Goal: Information Seeking & Learning: Find specific fact

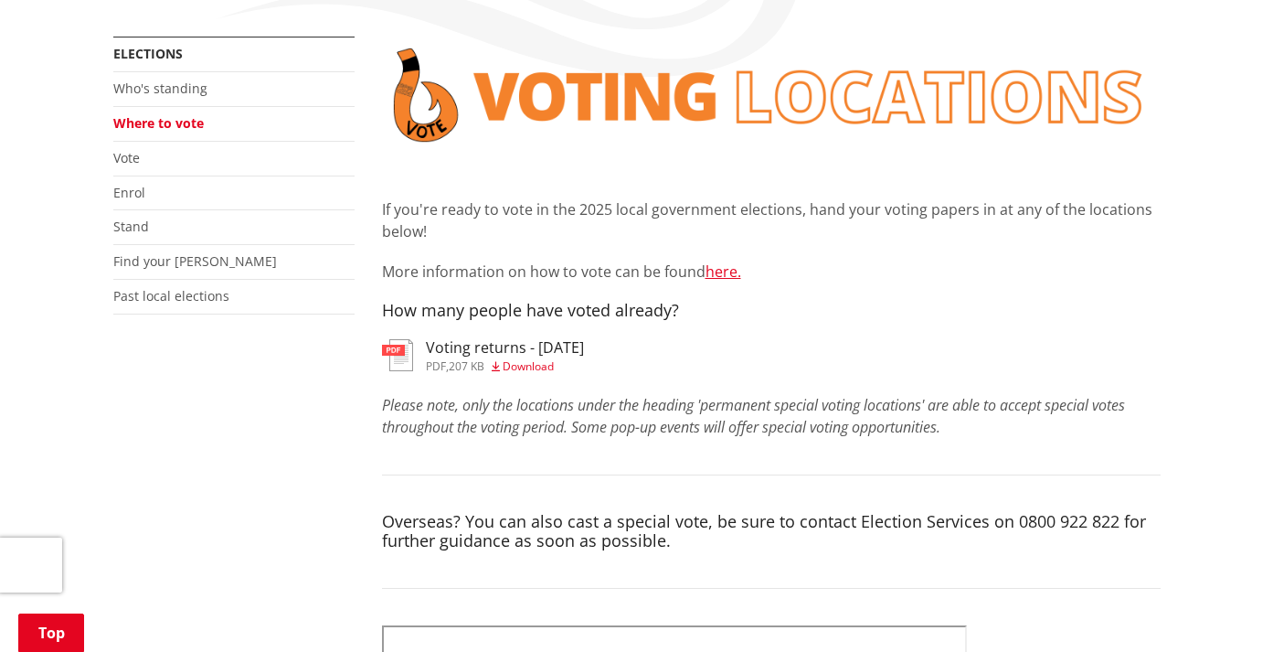
scroll to position [330, 0]
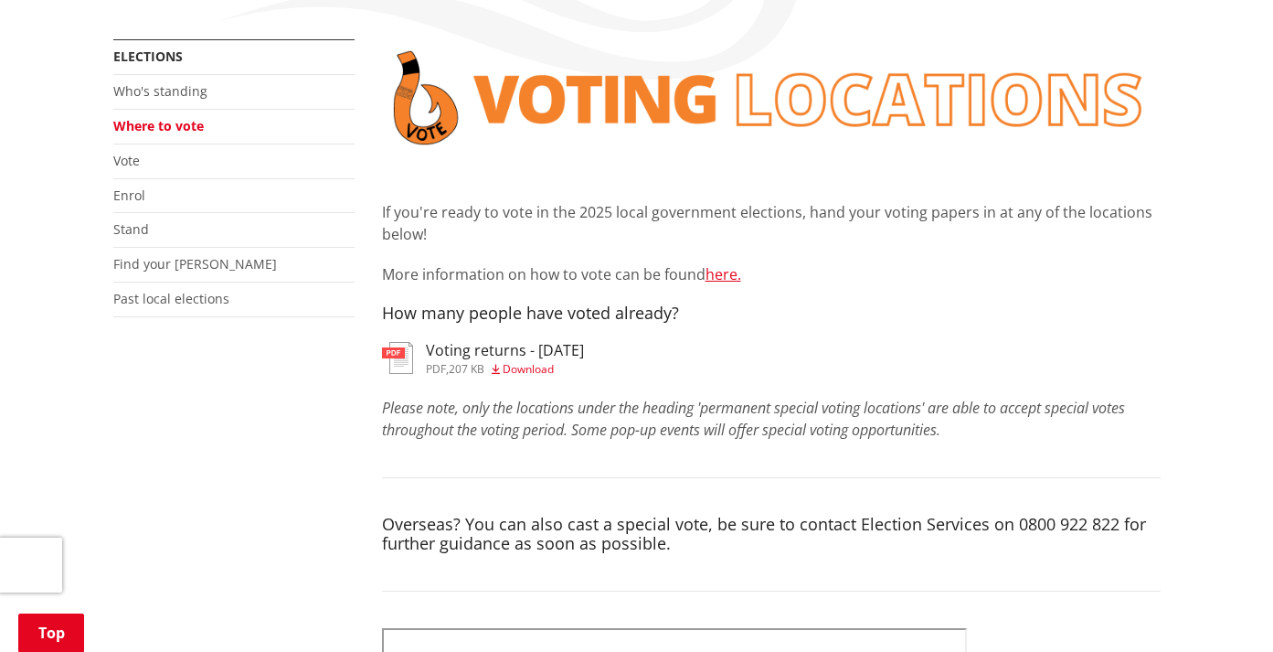
click at [159, 125] on link "Where to vote" at bounding box center [158, 125] width 91 height 17
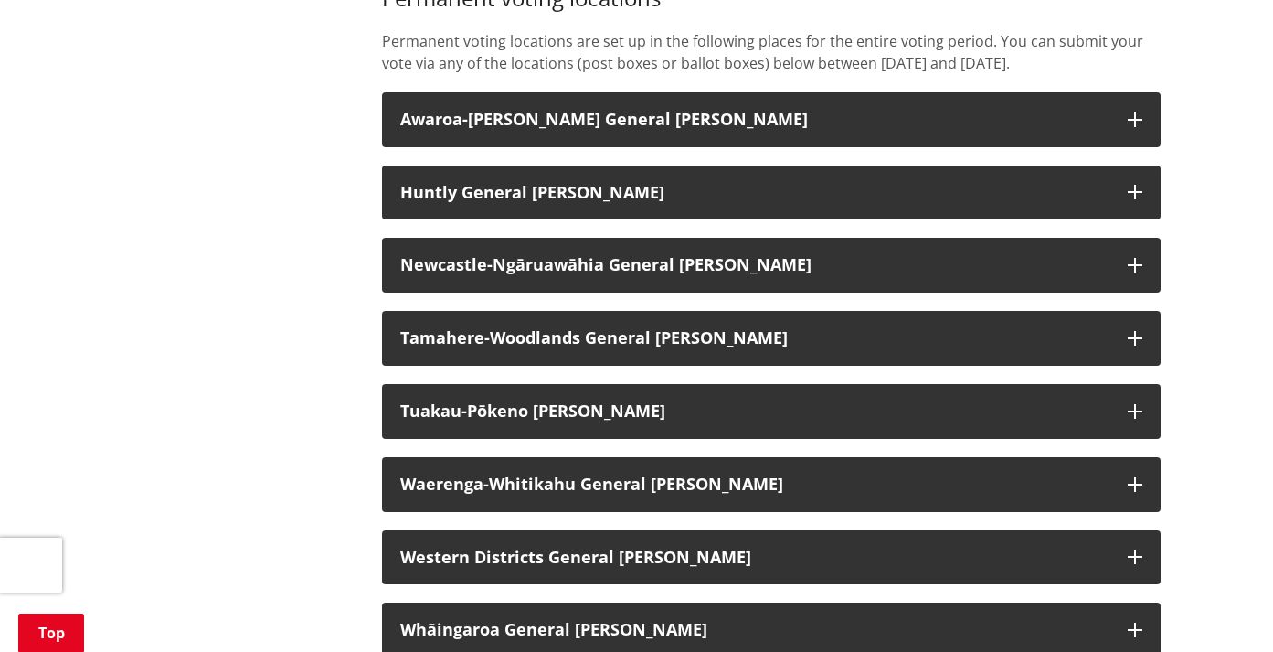
scroll to position [1499, 0]
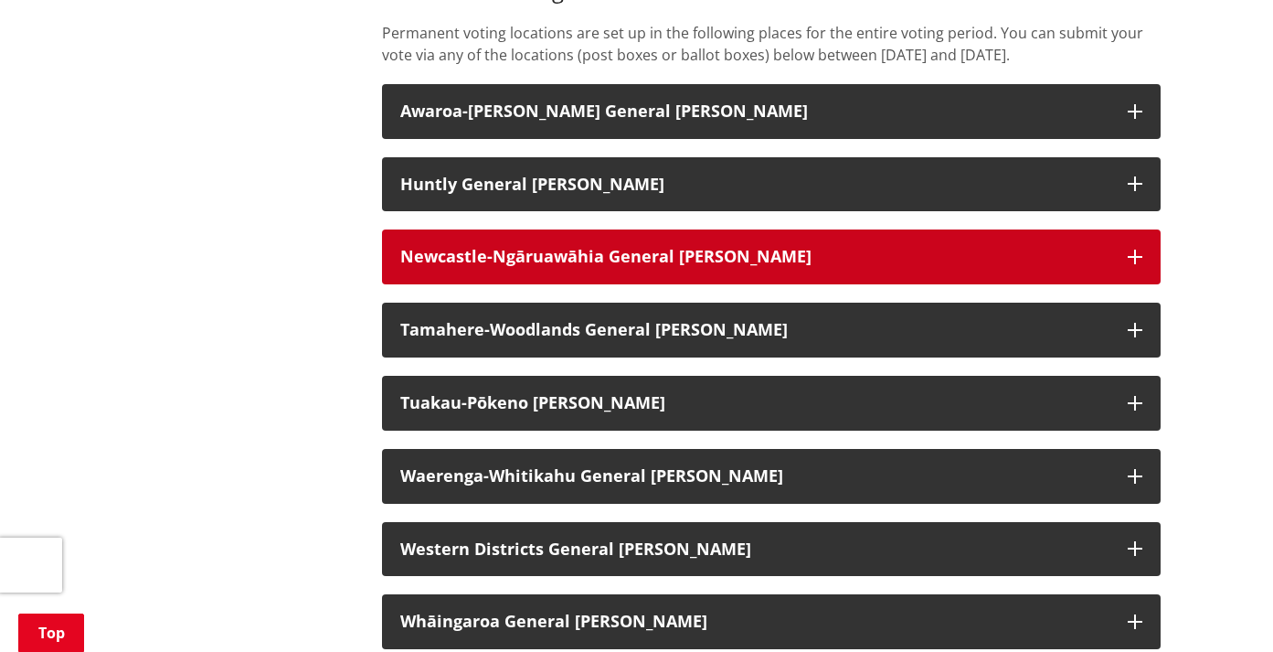
click at [602, 267] on strong "Newcastle-Ngāruawāhia General [PERSON_NAME]" at bounding box center [605, 256] width 411 height 22
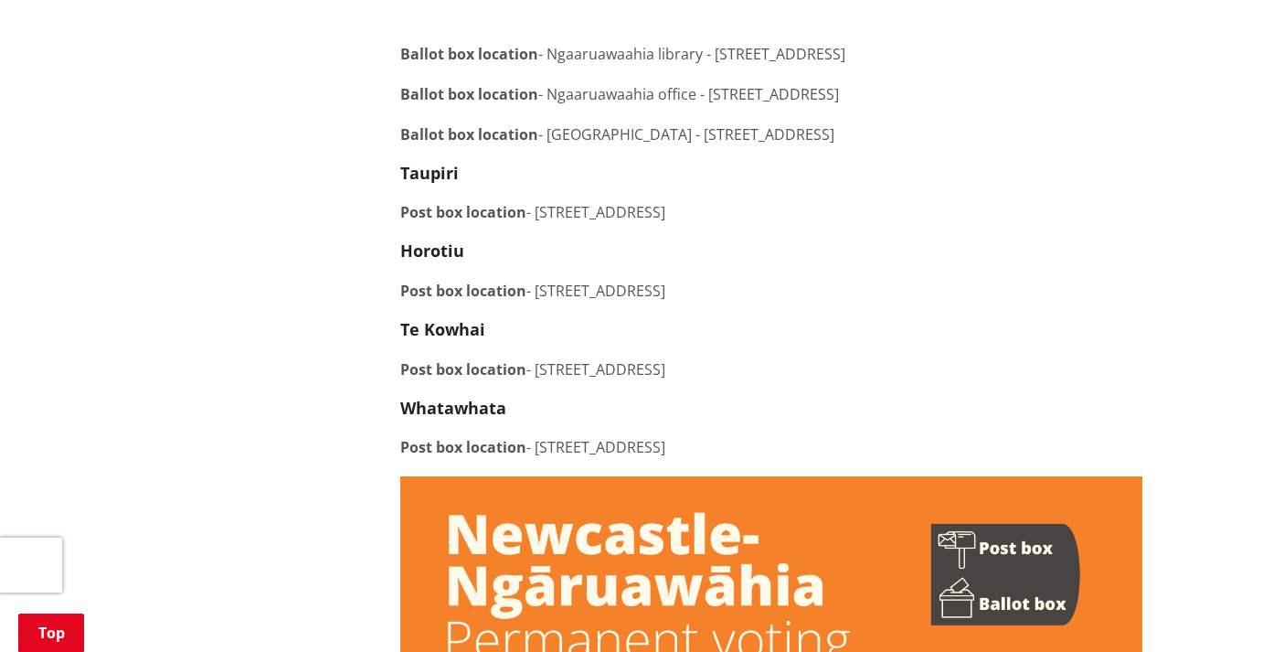
scroll to position [1904, 0]
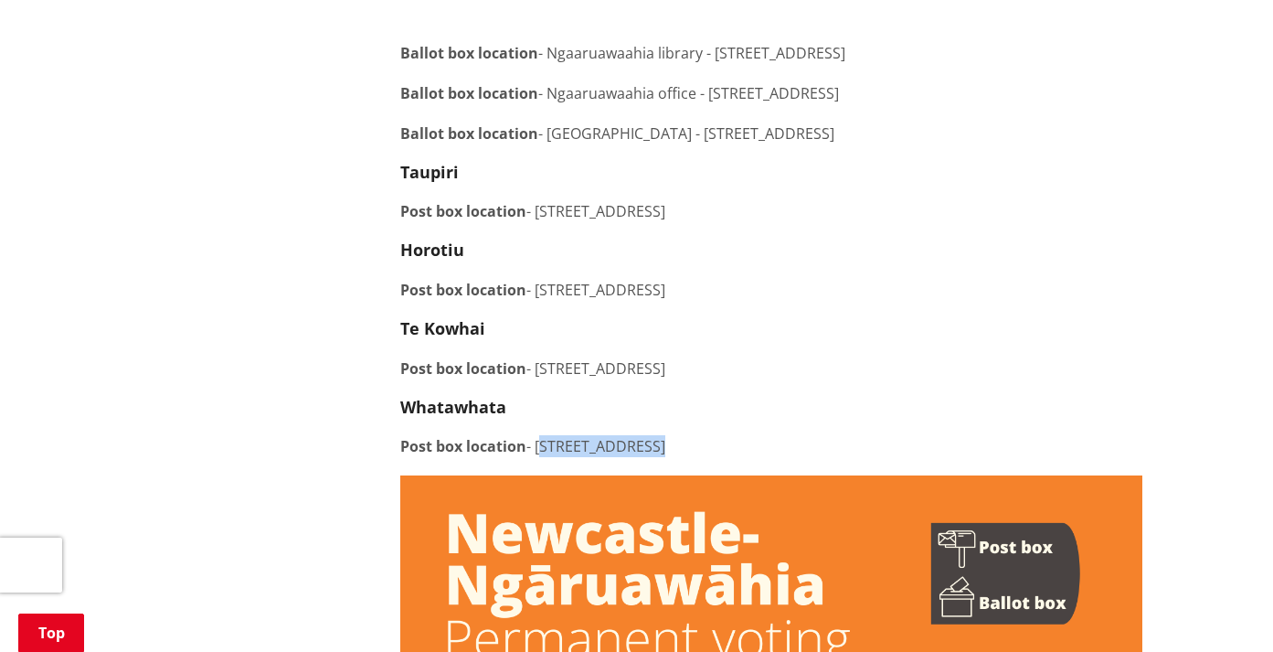
drag, startPoint x: 539, startPoint y: 463, endPoint x: 744, endPoint y: 480, distance: 205.5
copy p "1333 Horotiu Road, Whatawhata"
